Goal: Information Seeking & Learning: Learn about a topic

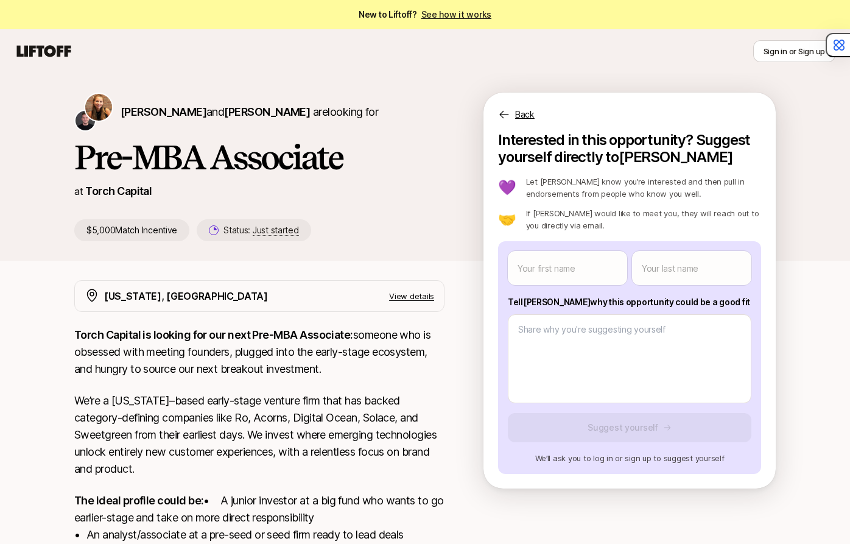
click at [221, 167] on h1 "Pre-MBA Associate" at bounding box center [259, 157] width 370 height 37
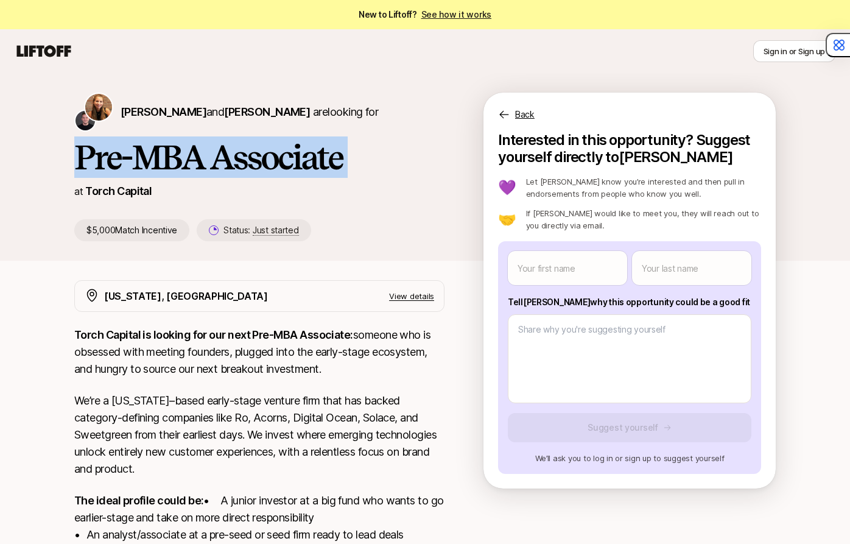
click at [221, 167] on h1 "Pre-MBA Associate" at bounding box center [259, 157] width 370 height 37
drag, startPoint x: 298, startPoint y: 155, endPoint x: 196, endPoint y: 155, distance: 102.3
click at [196, 155] on h1 "Pre-MBA Associate" at bounding box center [259, 157] width 370 height 37
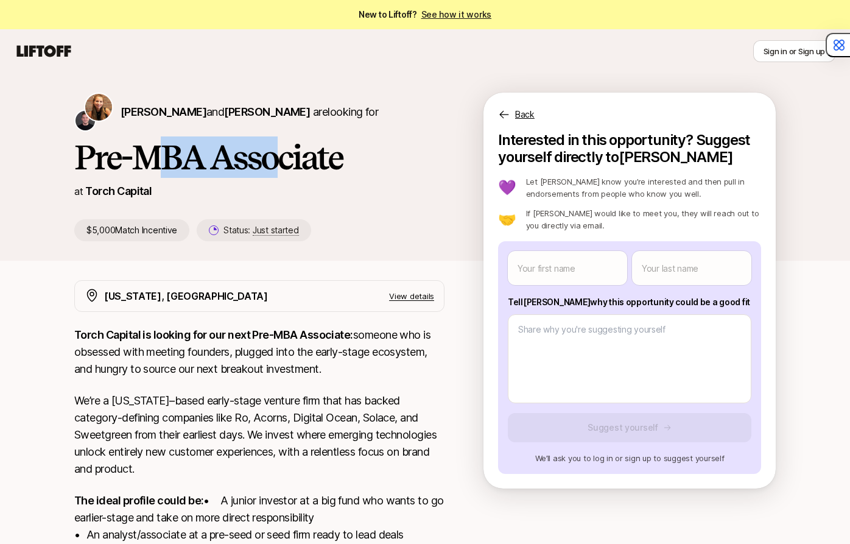
drag, startPoint x: 164, startPoint y: 164, endPoint x: 273, endPoint y: 164, distance: 109.0
click at [273, 164] on h1 "Pre-MBA Associate" at bounding box center [259, 157] width 370 height 37
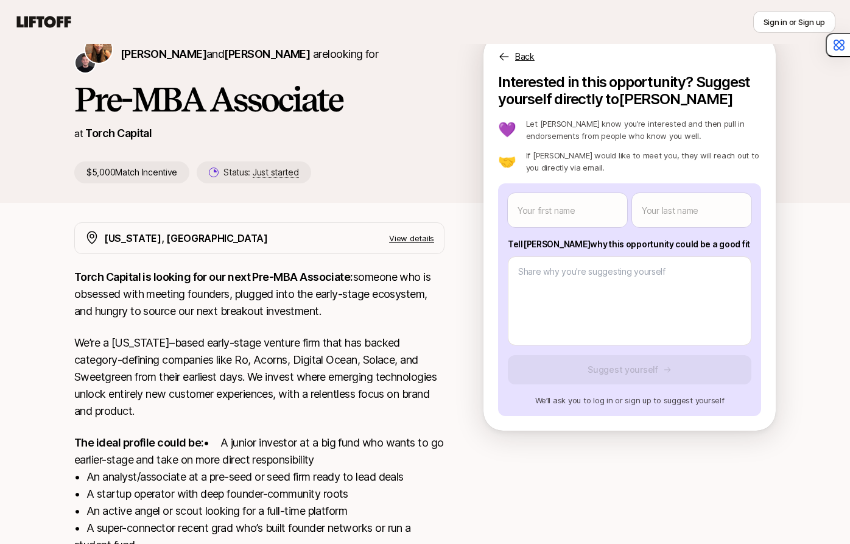
scroll to position [189, 0]
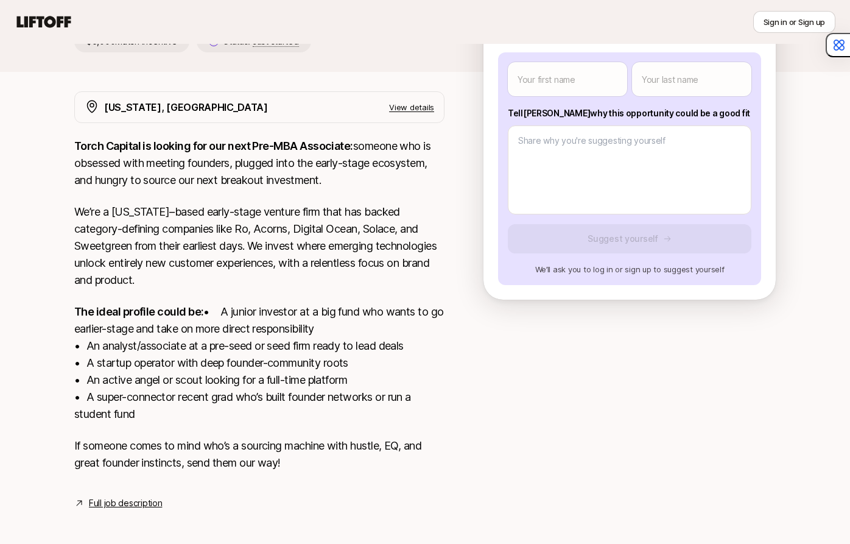
click at [172, 273] on p "We’re a [US_STATE]–based early-stage venture firm that has backed category-defi…" at bounding box center [259, 245] width 370 height 85
click at [203, 270] on p "We’re a [US_STATE]–based early-stage venture firm that has backed category-defi…" at bounding box center [259, 245] width 370 height 85
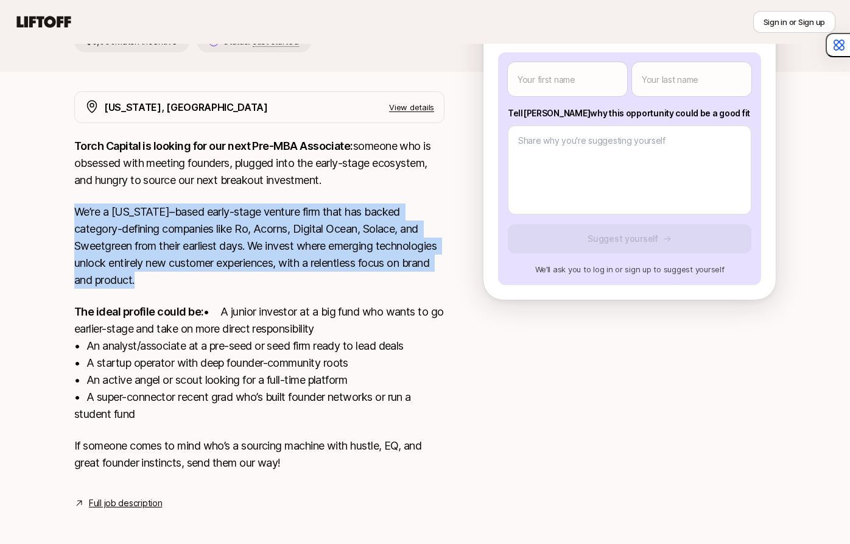
click at [203, 270] on p "We’re a [US_STATE]–based early-stage venture firm that has backed category-defi…" at bounding box center [259, 245] width 370 height 85
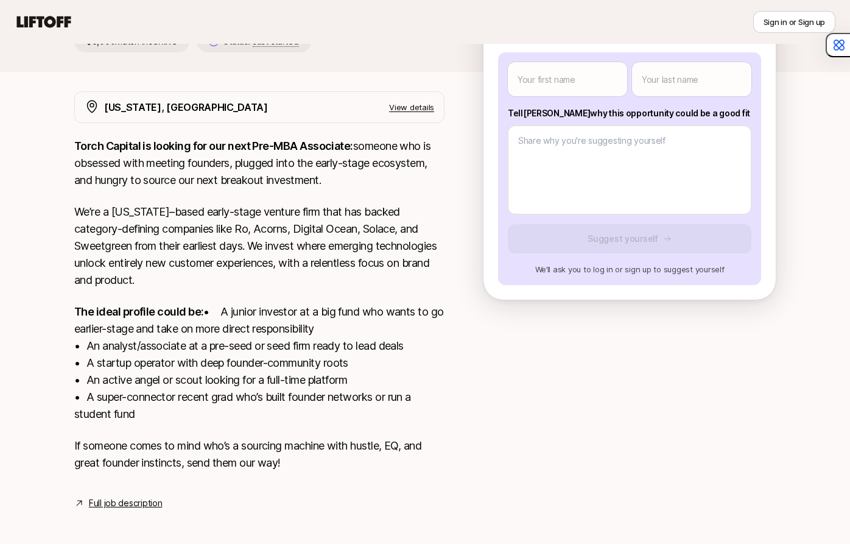
click at [220, 273] on p "We’re a [US_STATE]–based early-stage venture firm that has backed category-defi…" at bounding box center [259, 245] width 370 height 85
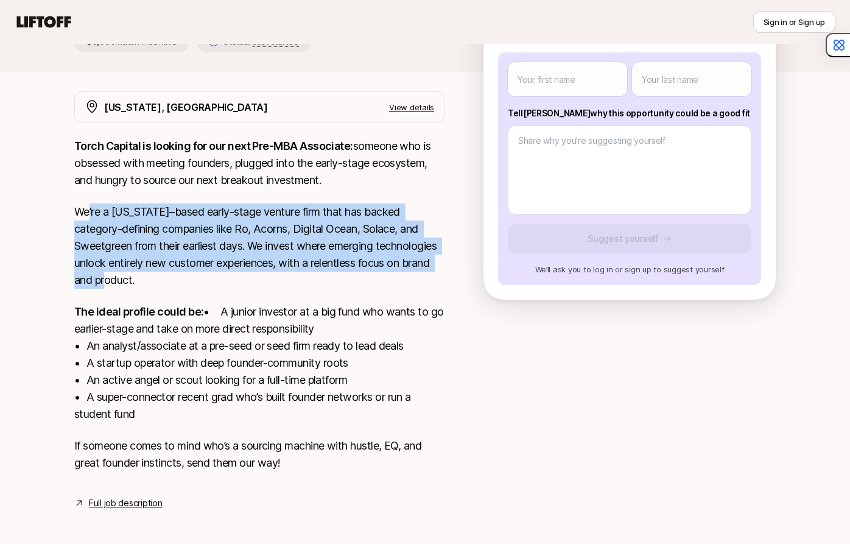
drag, startPoint x: 197, startPoint y: 279, endPoint x: 87, endPoint y: 213, distance: 128.1
click at [87, 213] on p "We’re a [US_STATE]–based early-stage venture firm that has backed category-defi…" at bounding box center [259, 245] width 370 height 85
